Goal: Transaction & Acquisition: Purchase product/service

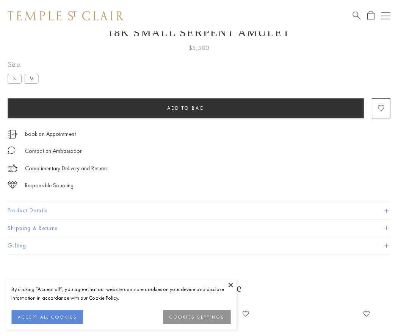
scroll to position [30, 0]
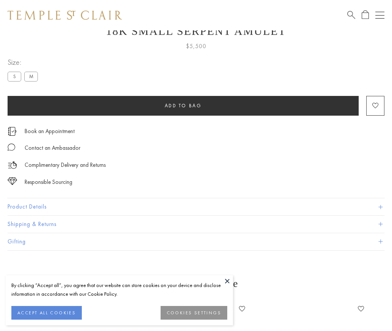
click at [183, 105] on span "Add to bag" at bounding box center [183, 105] width 37 height 6
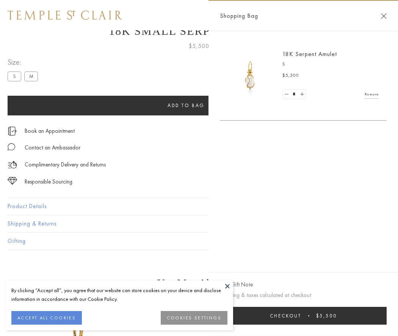
click at [303, 316] on button "Checkout $5,500" at bounding box center [303, 316] width 167 height 18
